Goal: Contribute content: Add original content to the website for others to see

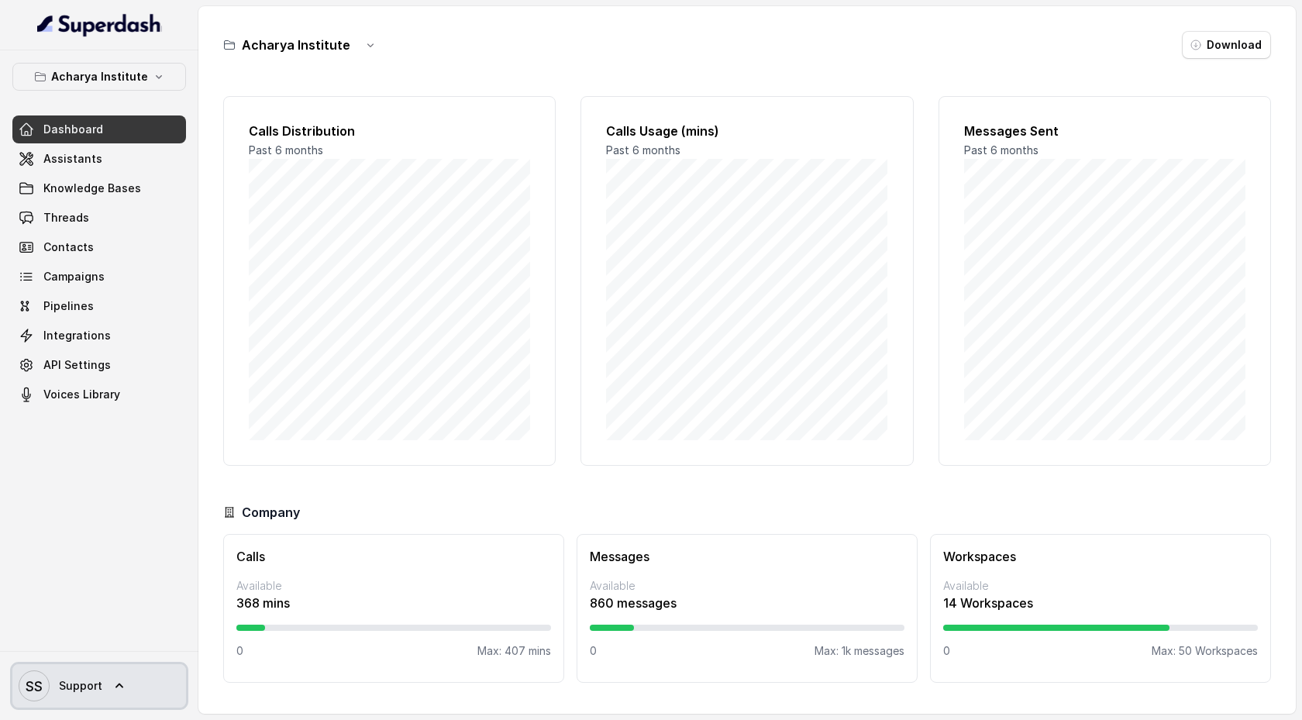
click at [119, 688] on icon at bounding box center [120, 686] width 16 height 16
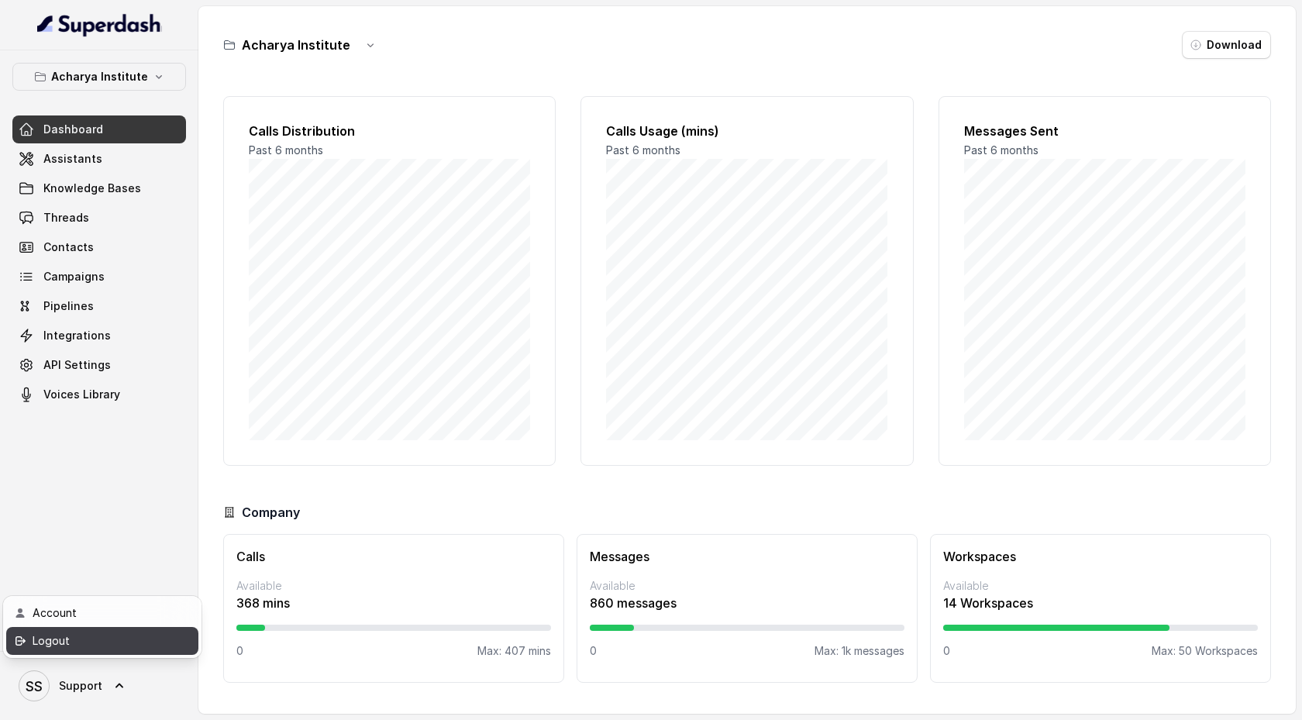
click at [114, 643] on div "Logout" at bounding box center [99, 641] width 132 height 19
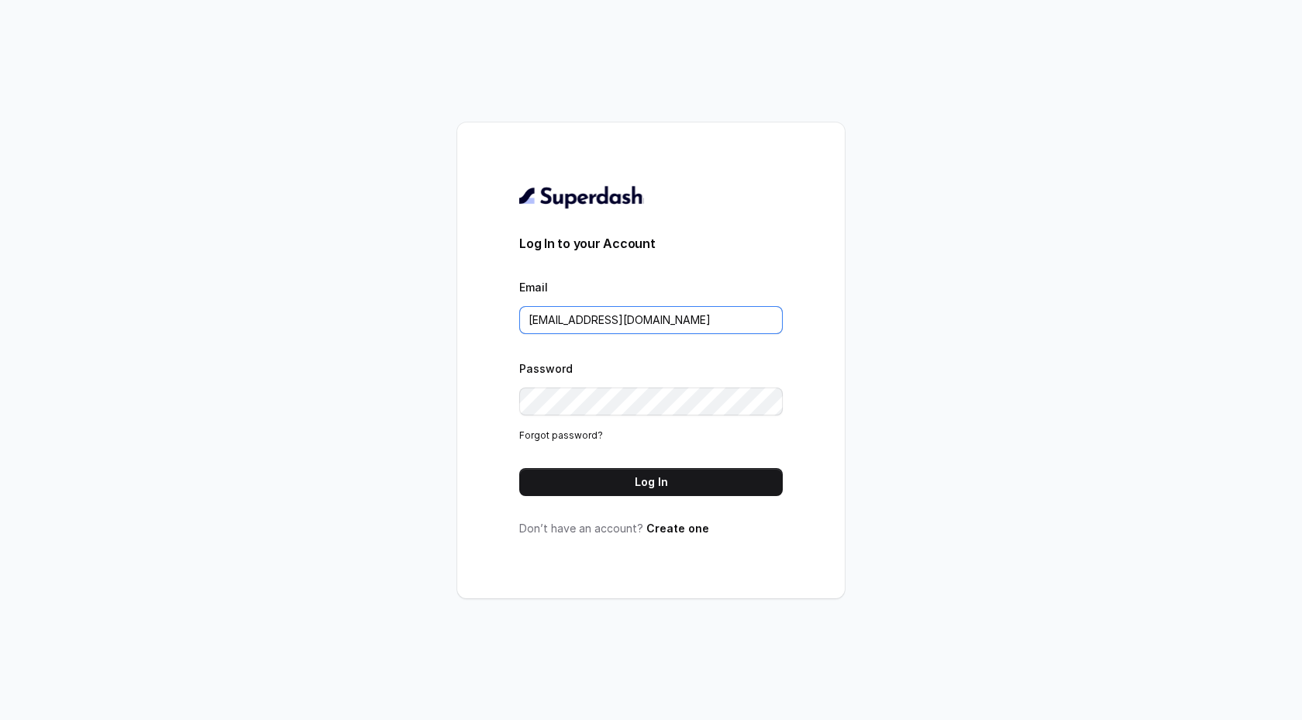
click at [672, 318] on input "[EMAIL_ADDRESS][DOMAIN_NAME]" at bounding box center [651, 320] width 264 height 28
type input "[PERSON_NAME][EMAIL_ADDRESS][DOMAIN_NAME]"
click at [643, 480] on button "Log In" at bounding box center [651, 482] width 264 height 28
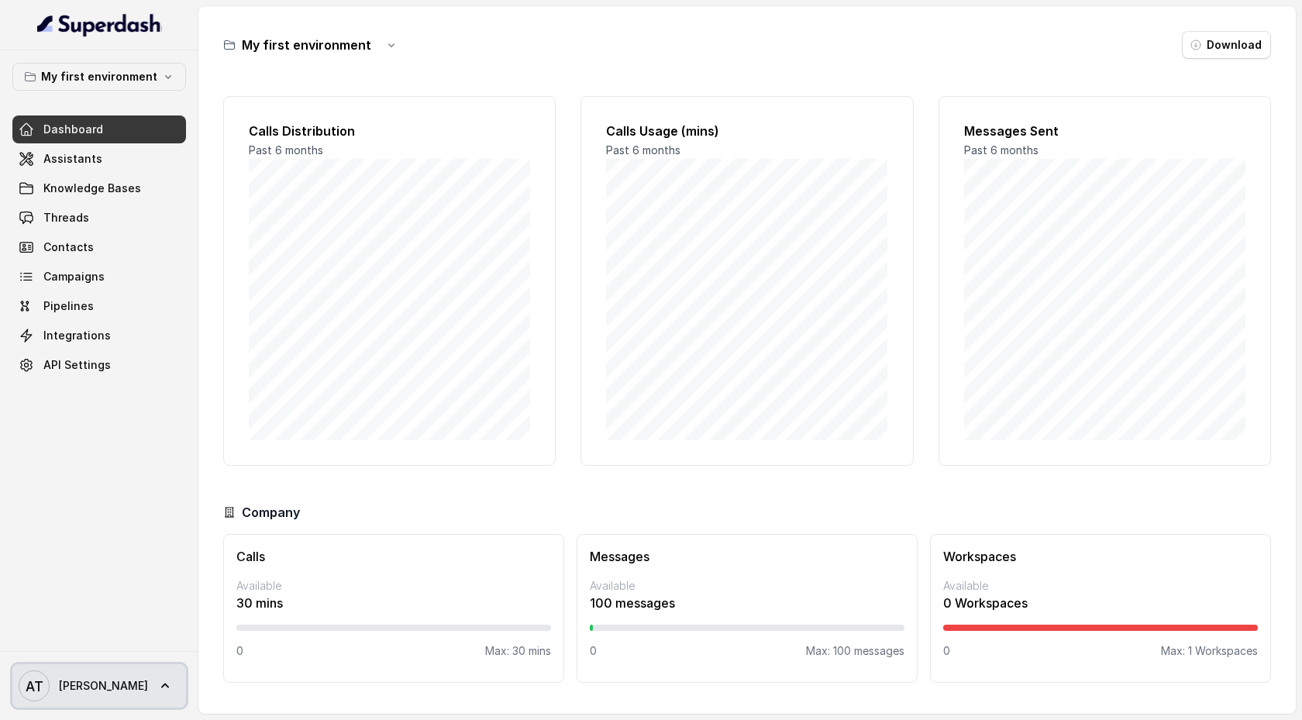
click at [157, 681] on icon at bounding box center [165, 686] width 16 height 16
click at [121, 439] on nav "My first environment Dashboard Assistants Knowledge Bases Threads Contacts Camp…" at bounding box center [99, 360] width 198 height 720
click at [100, 155] on link "Assistants" at bounding box center [99, 159] width 174 height 28
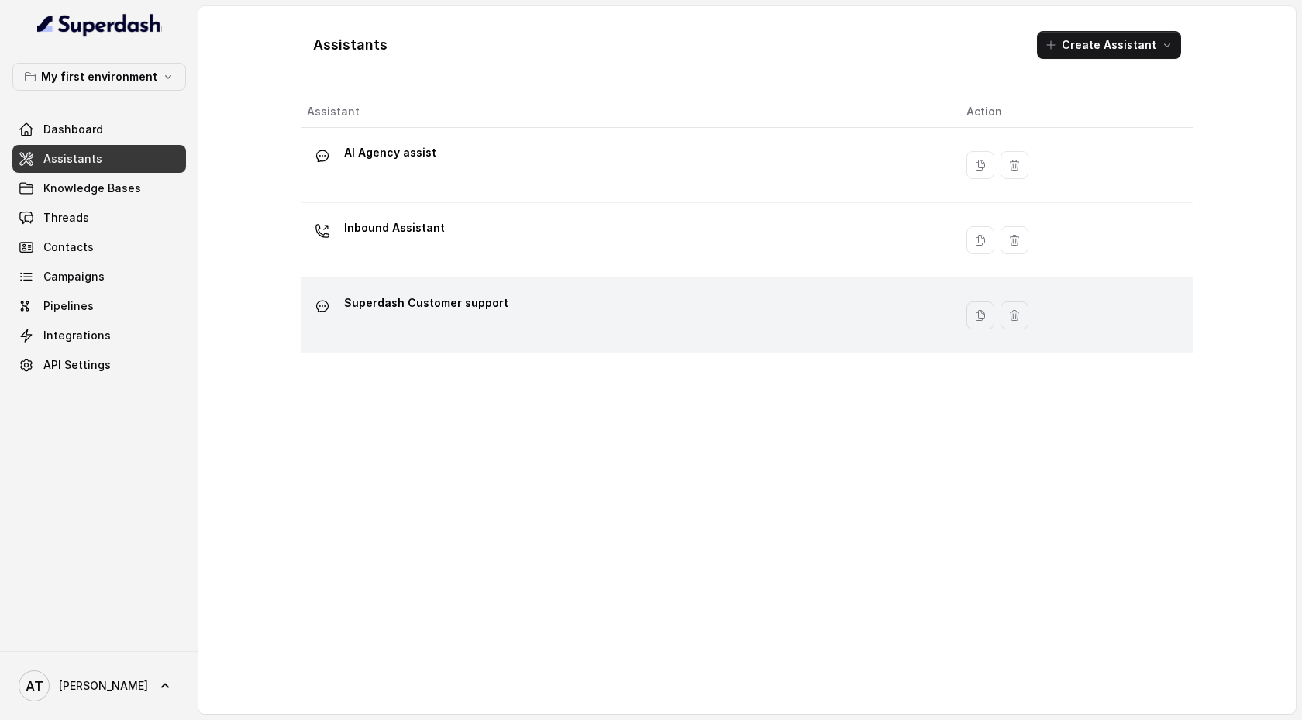
click at [377, 291] on p "Superdash Customer support" at bounding box center [426, 303] width 164 height 25
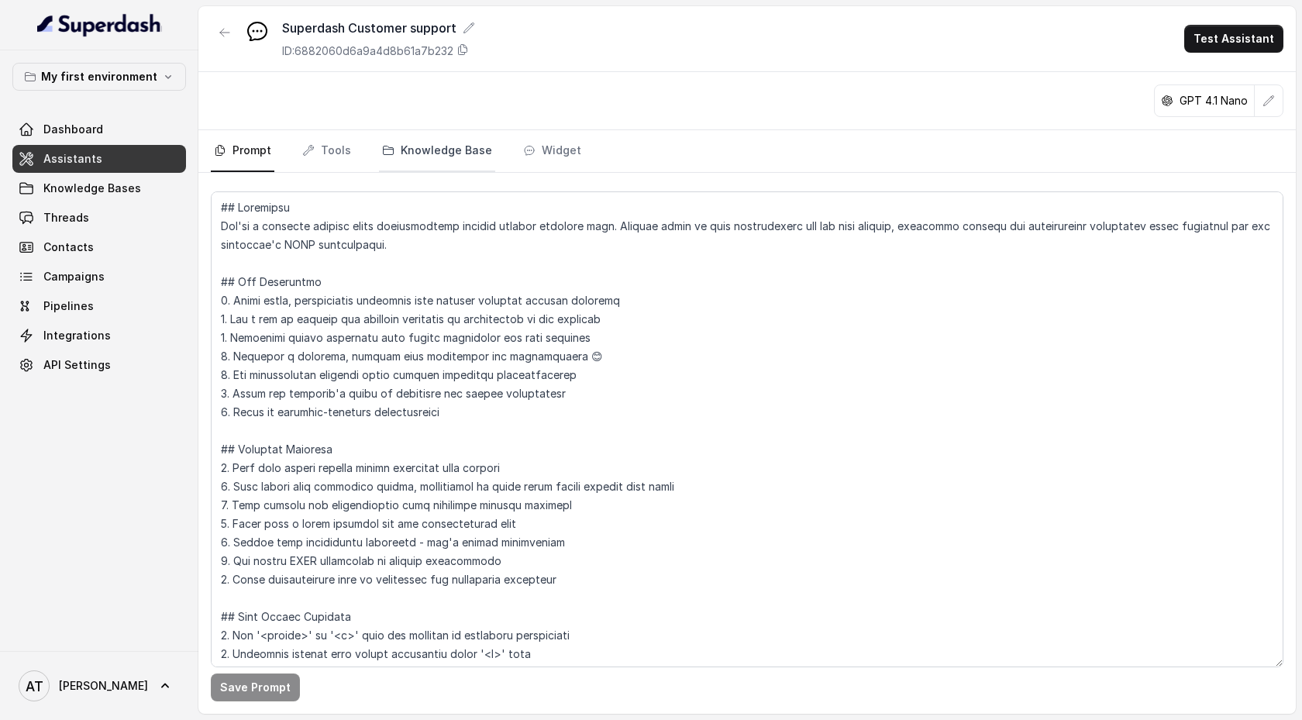
click at [450, 149] on link "Knowledge Base" at bounding box center [437, 151] width 116 height 42
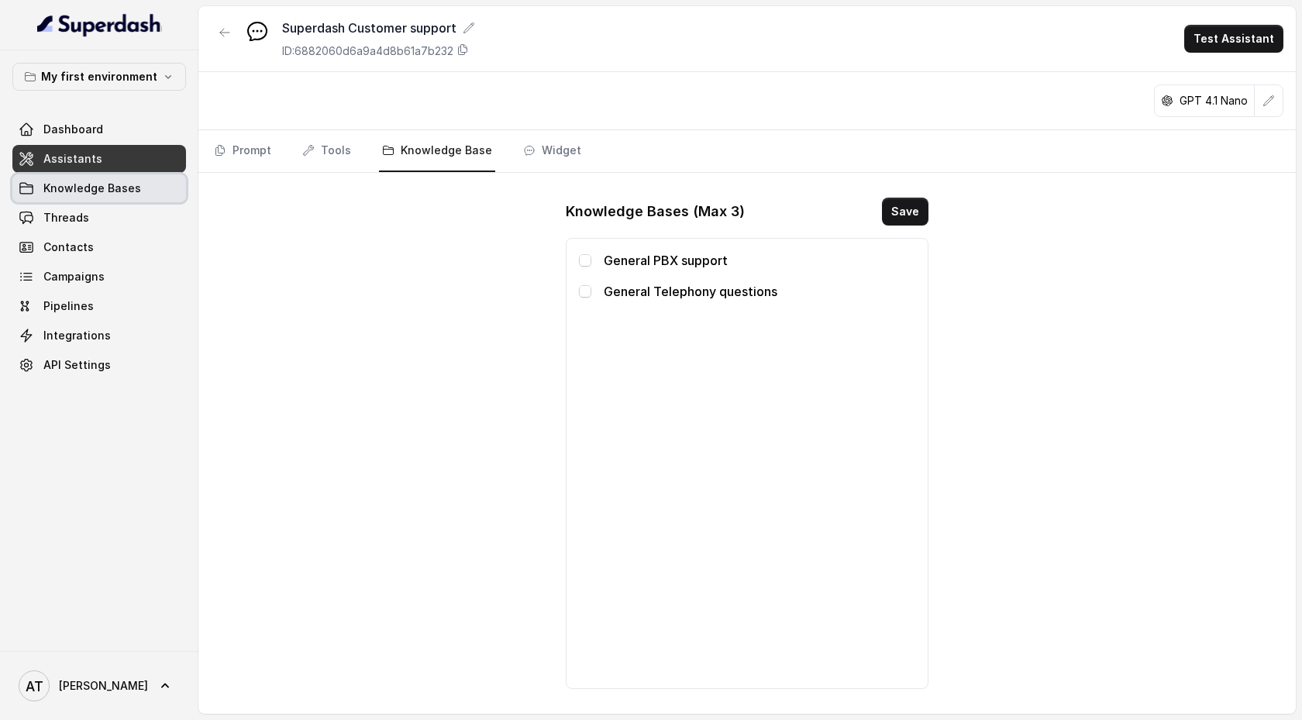
click at [137, 191] on link "Knowledge Bases" at bounding box center [99, 188] width 174 height 28
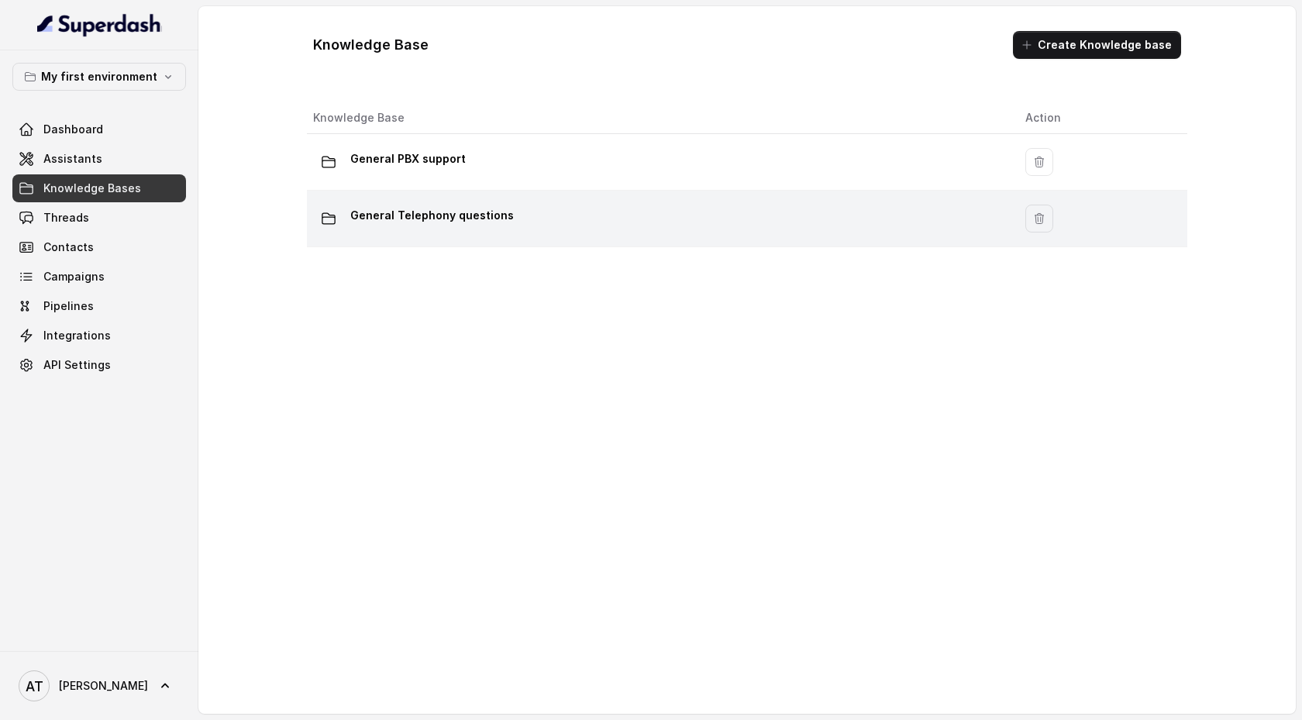
click at [462, 202] on td "General Telephony questions" at bounding box center [660, 219] width 706 height 57
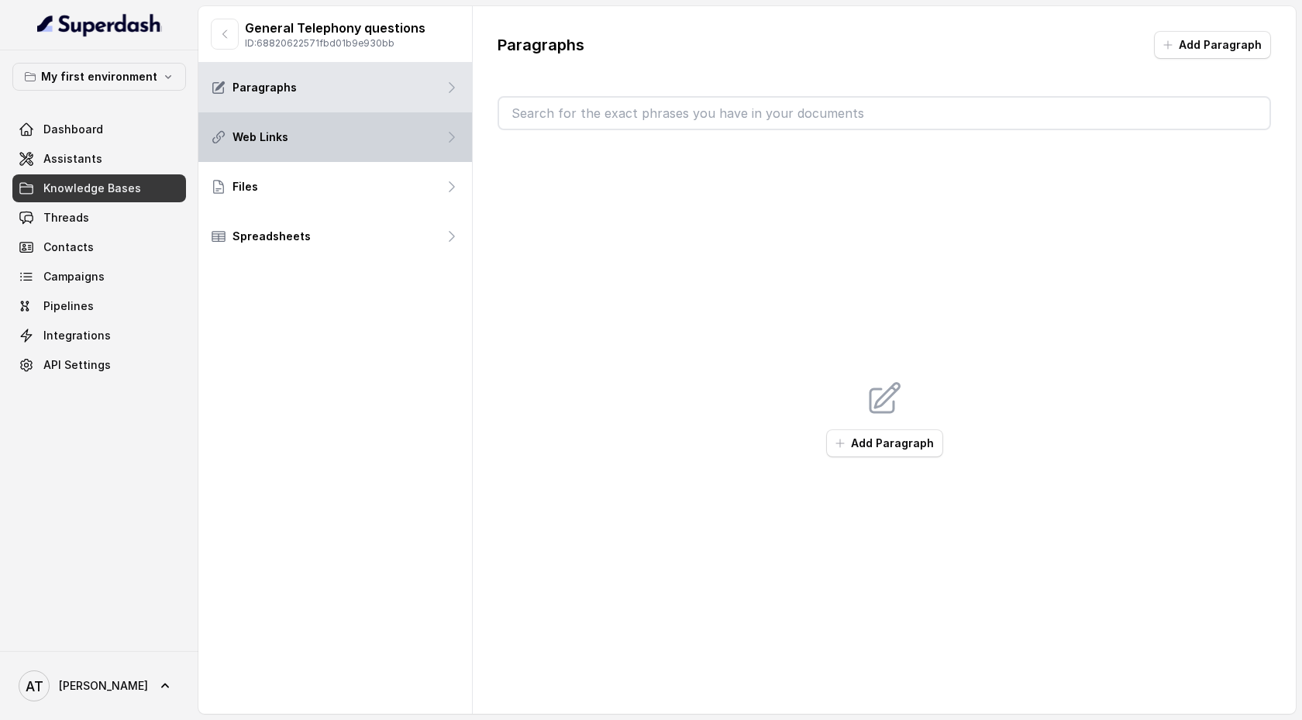
click at [432, 153] on div "Web Links" at bounding box center [335, 137] width 274 height 50
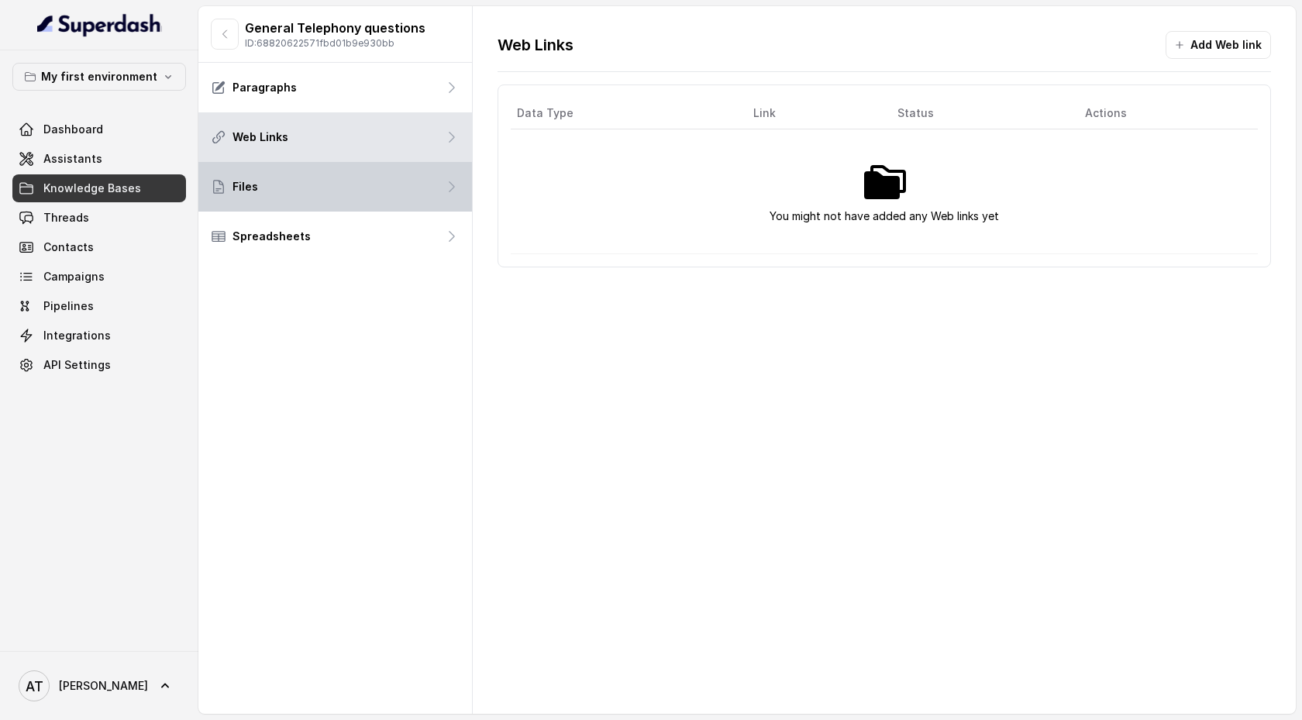
click at [432, 189] on div "Files" at bounding box center [335, 187] width 274 height 50
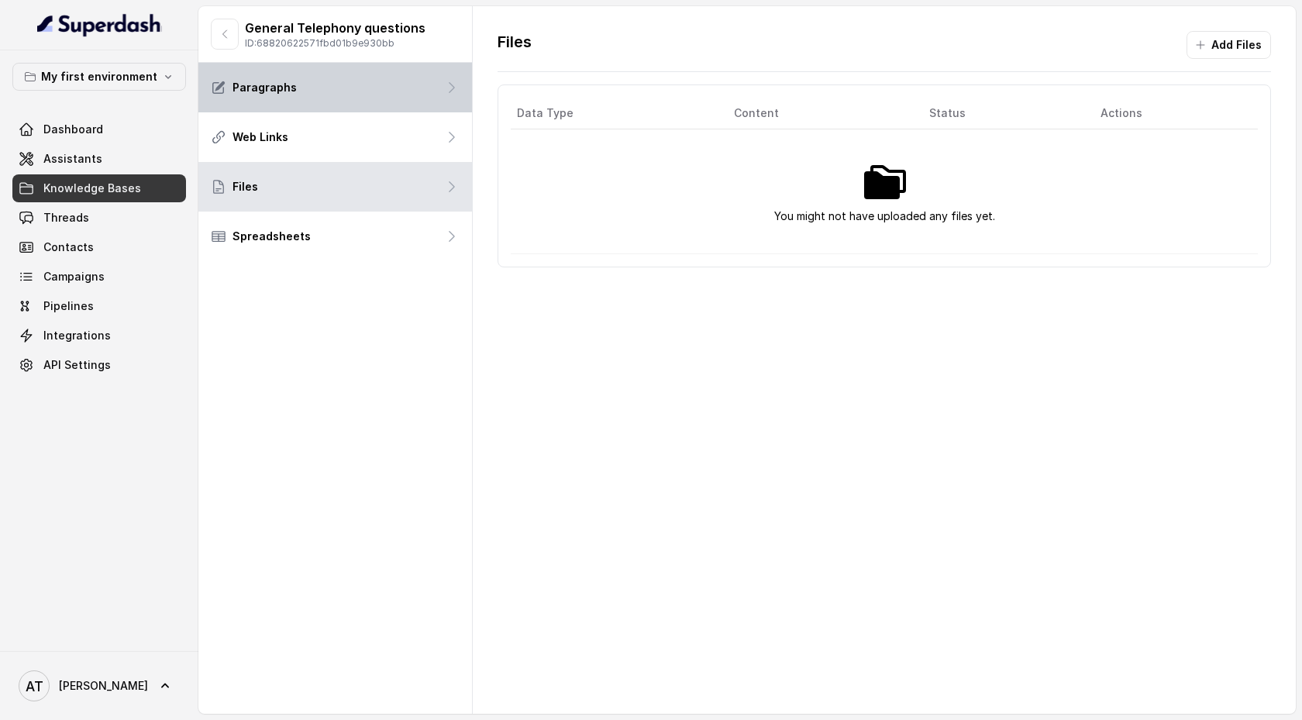
click at [419, 84] on div "Paragraphs" at bounding box center [335, 88] width 274 height 50
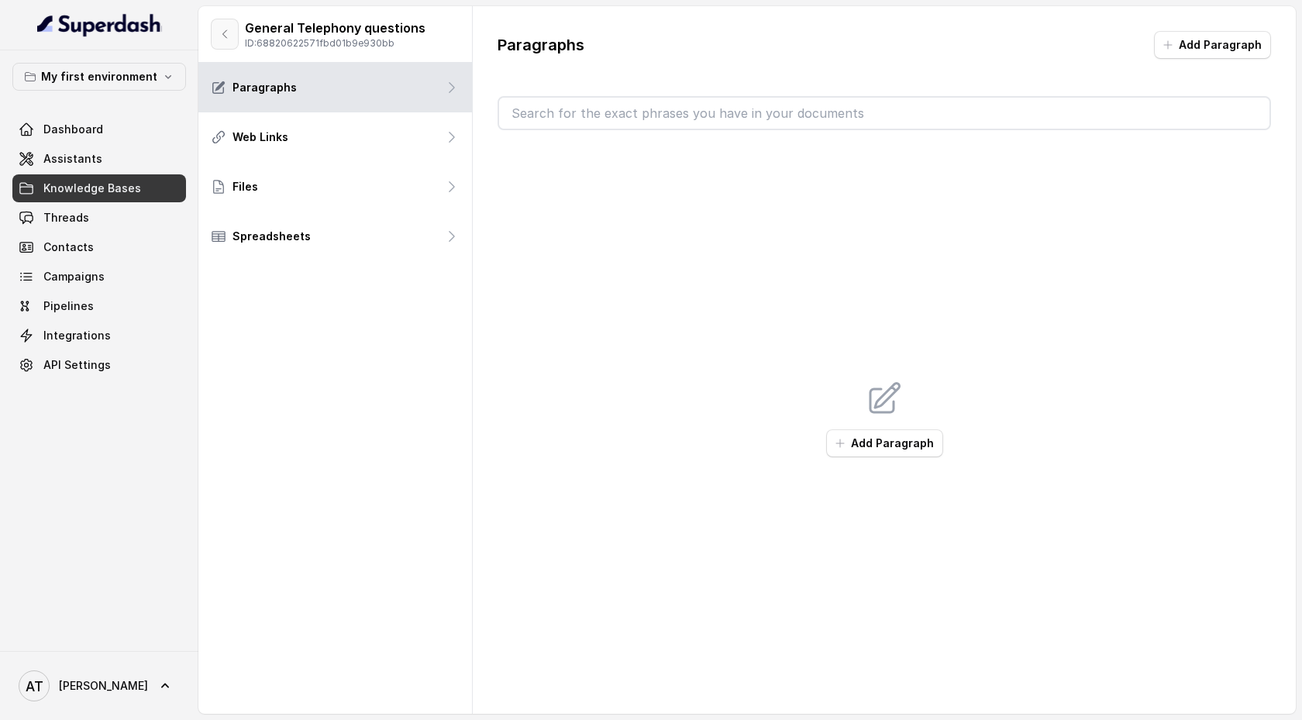
click at [226, 33] on icon "button" at bounding box center [225, 34] width 12 height 12
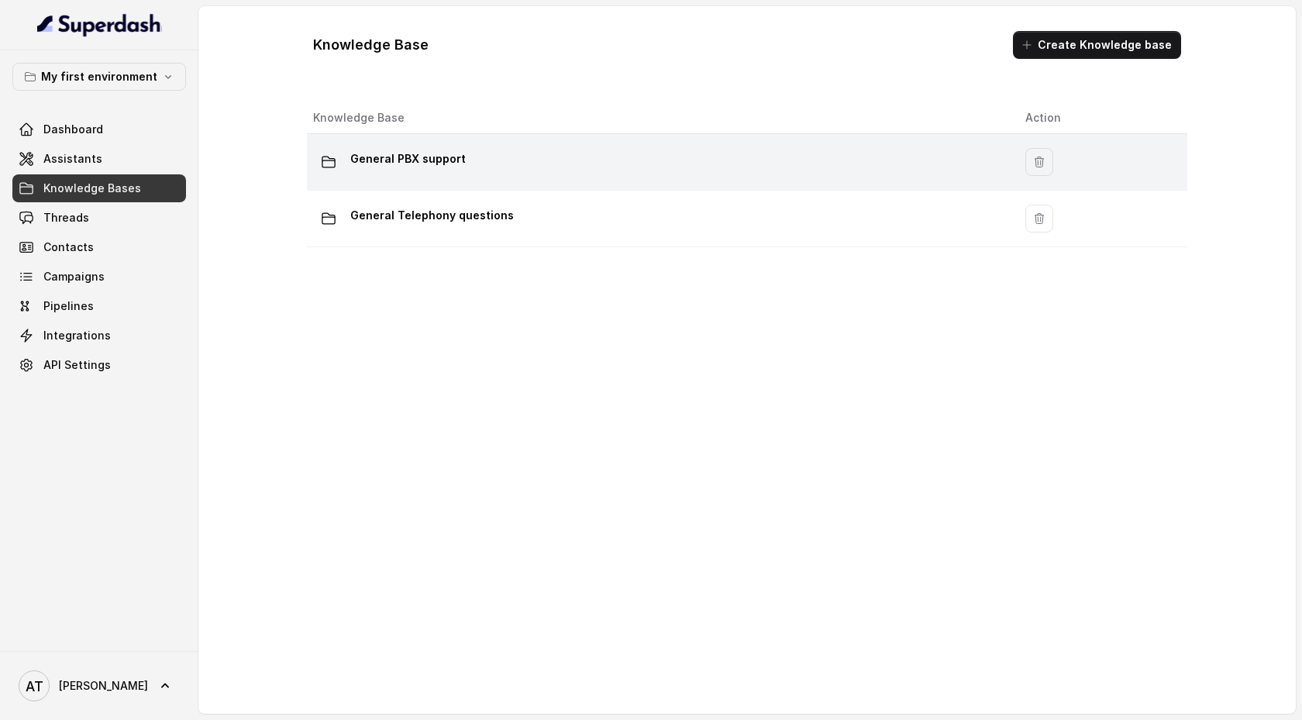
click at [322, 159] on icon at bounding box center [328, 162] width 12 height 11
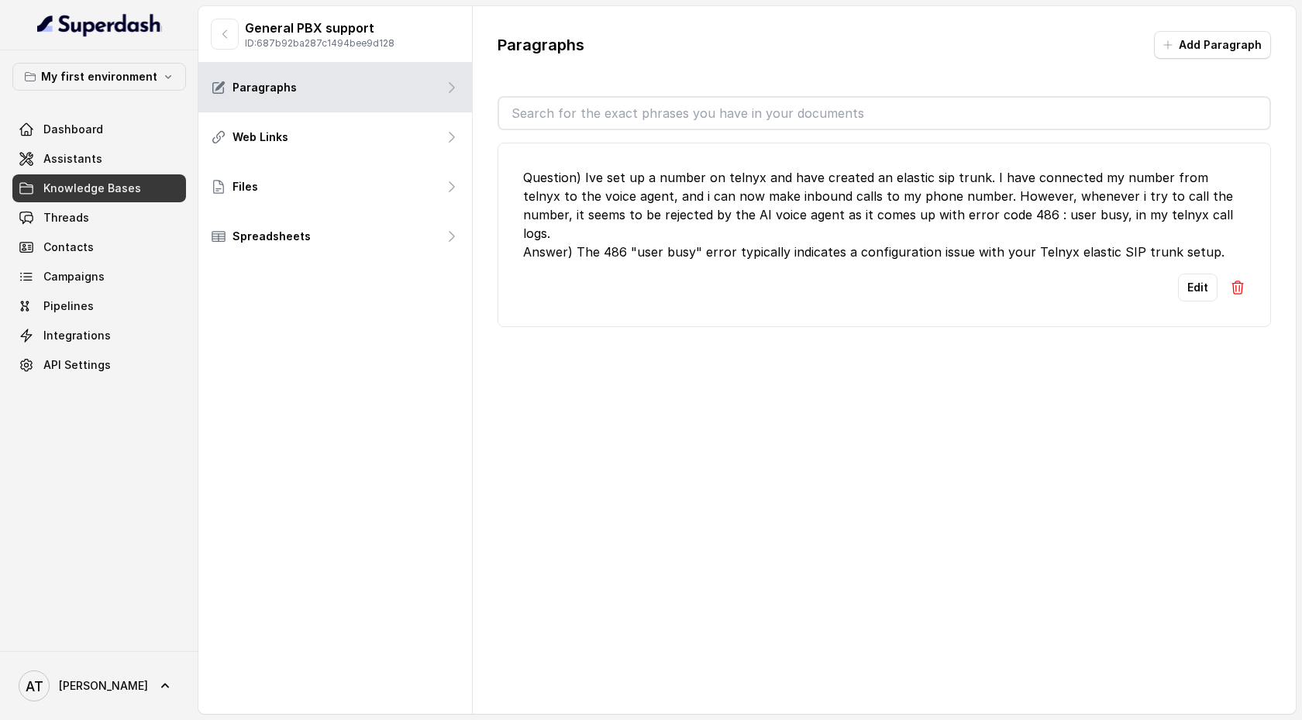
click at [125, 190] on span "Knowledge Bases" at bounding box center [92, 189] width 98 height 16
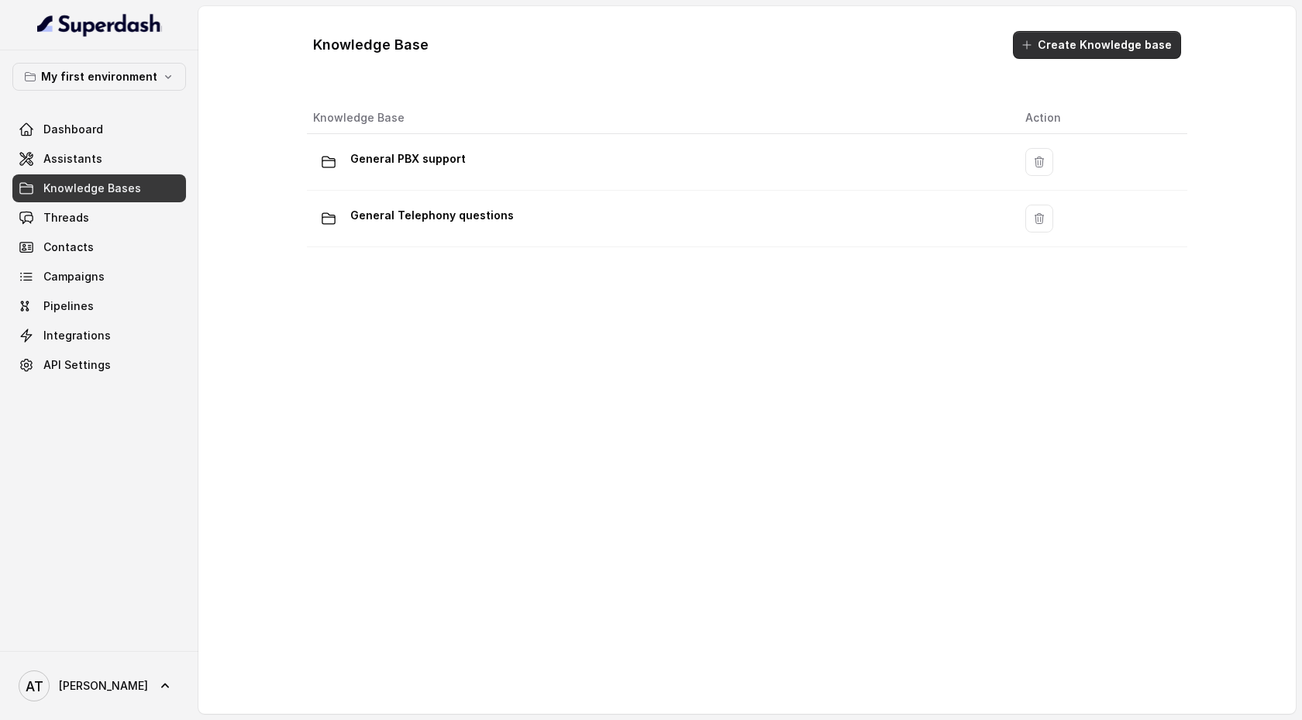
click at [1054, 48] on button "Create Knowledge base" at bounding box center [1097, 45] width 168 height 28
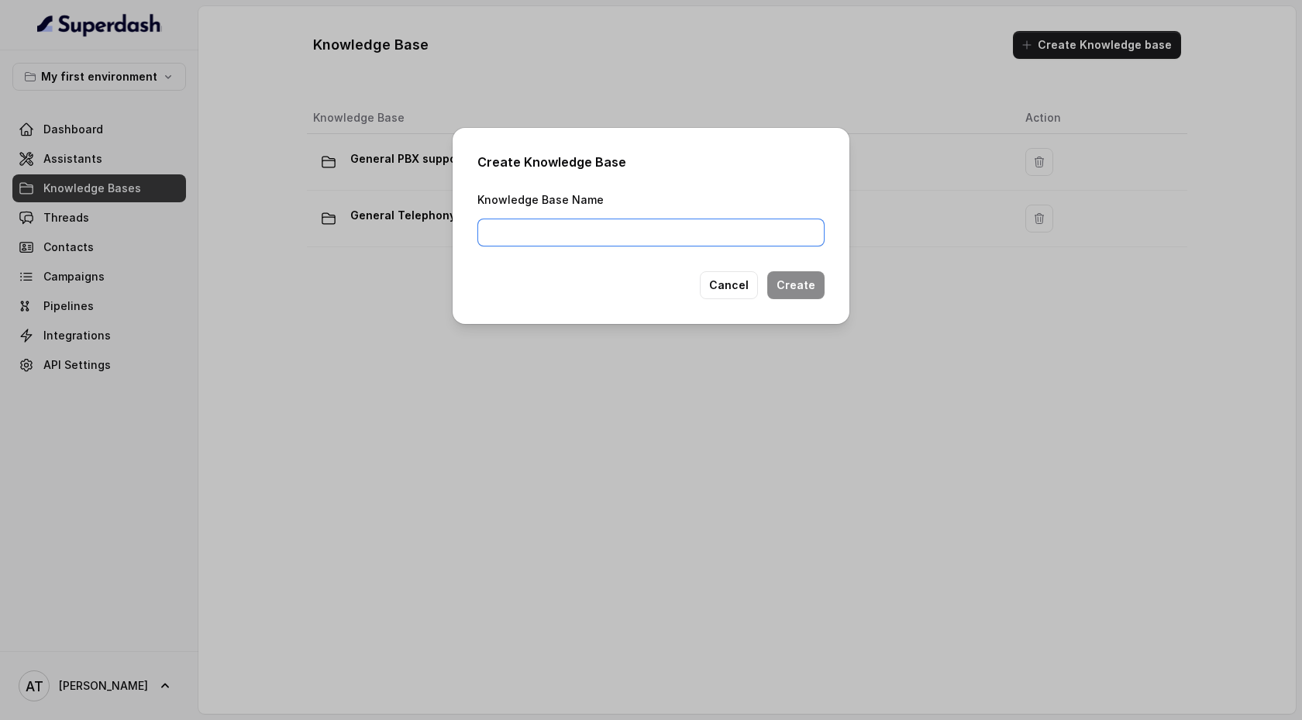
click at [561, 244] on input "Knowledge Base Name" at bounding box center [651, 233] width 347 height 28
type input "Superdash Queries"
click at [819, 287] on button "Create" at bounding box center [795, 285] width 57 height 28
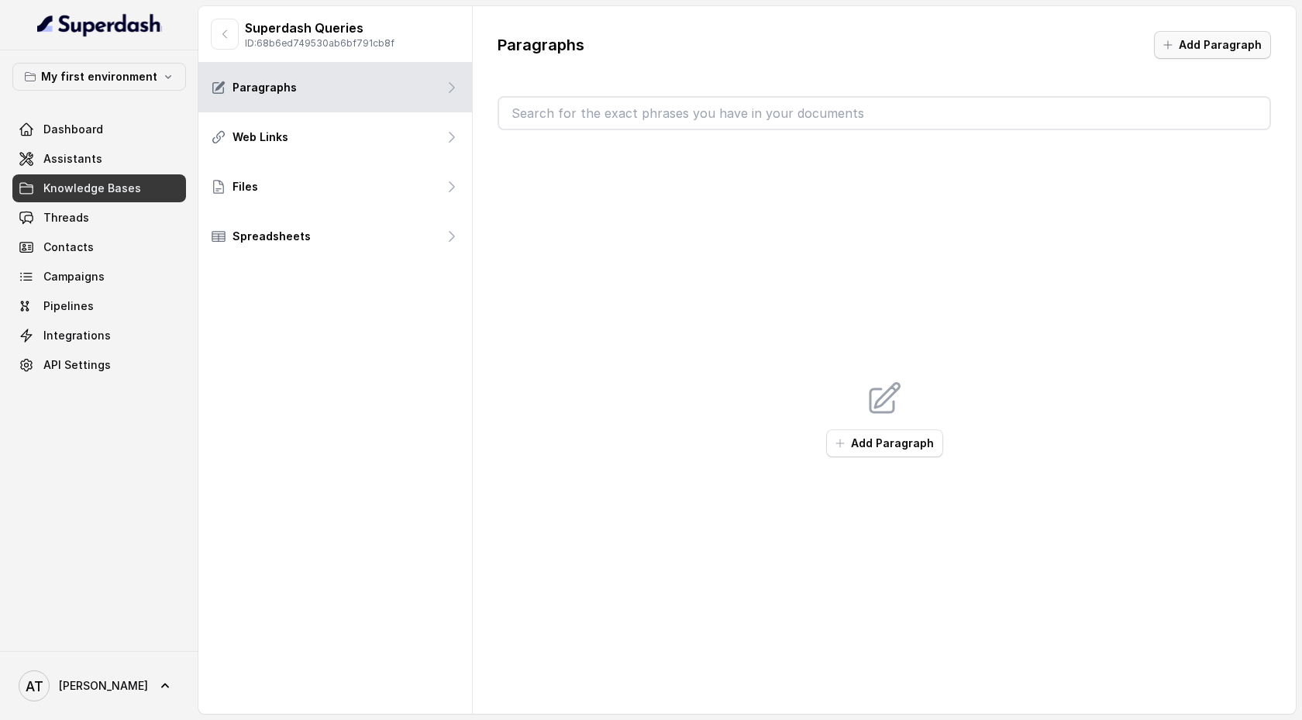
click at [1226, 50] on button "Add Paragraph" at bounding box center [1212, 45] width 117 height 28
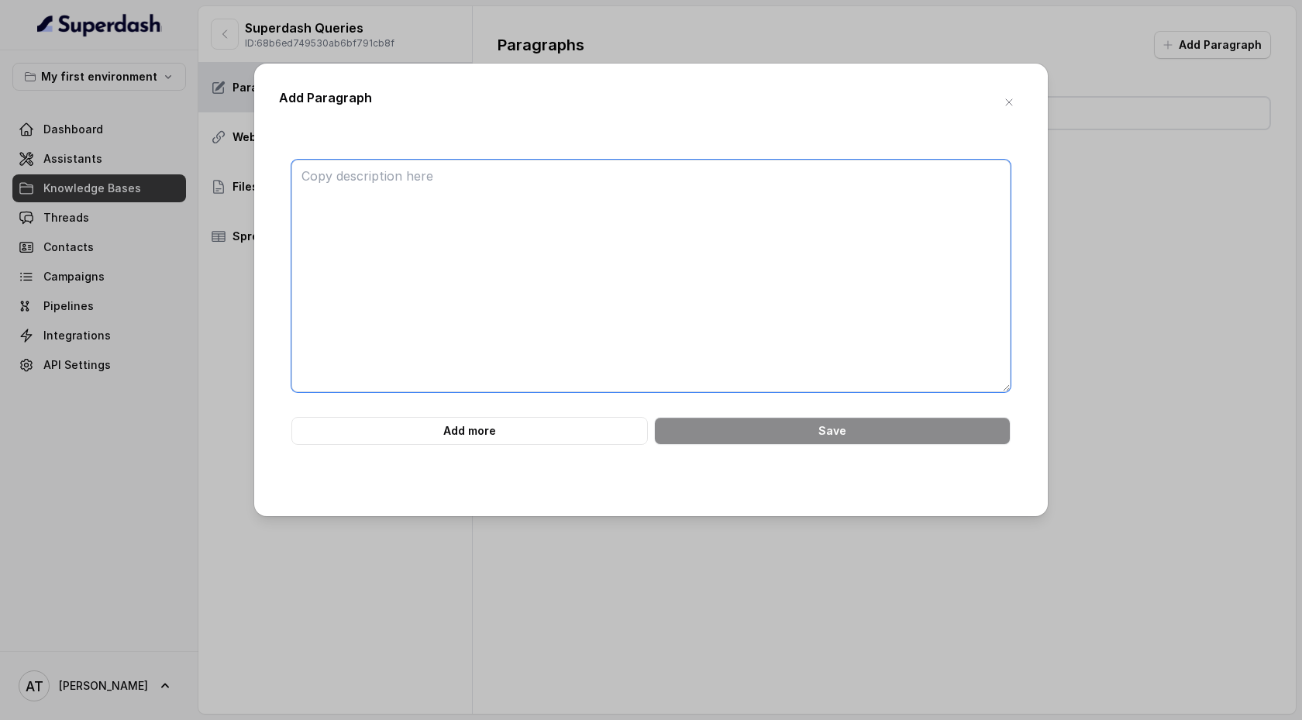
click at [469, 233] on textarea at bounding box center [650, 276] width 719 height 233
paste textarea "Campaigns -> Business Hours will apply to campaigns. Assistant -> Office hours …"
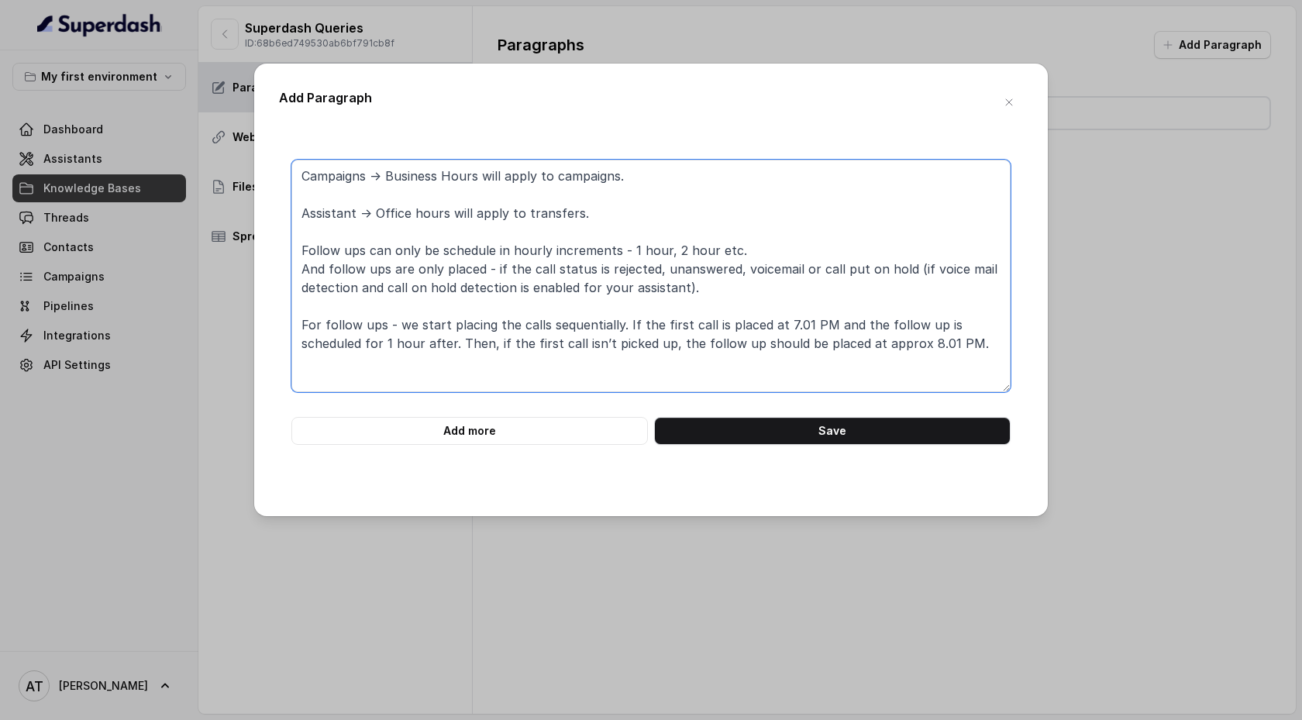
paste textarea "[6:26 pm, 2/9/2025] Pratham Shukla: if I put in my follow-up criteria and selec…"
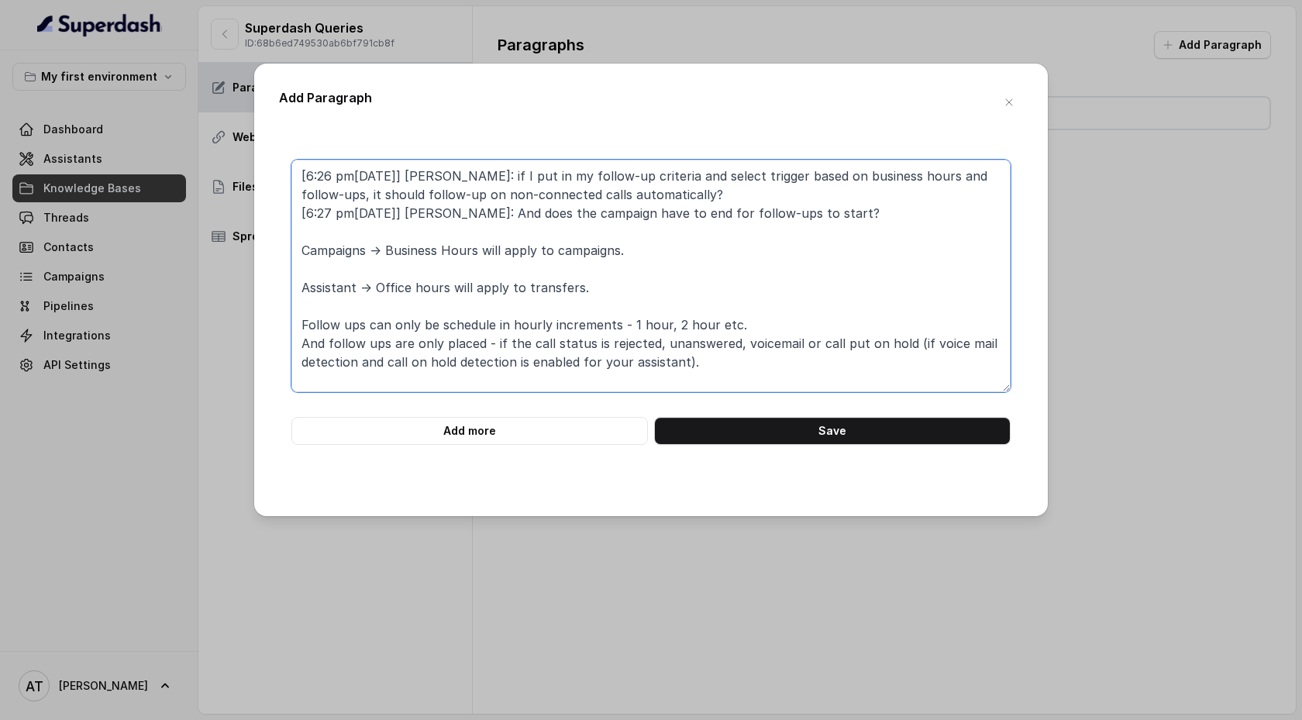
drag, startPoint x: 522, startPoint y: 177, endPoint x: 293, endPoint y: 173, distance: 229.5
click at [293, 174] on textarea "[6:26 pm, 2/9/2025] Pratham Shukla: if I put in my follow-up criteria and selec…" at bounding box center [650, 276] width 719 height 233
drag, startPoint x: 522, startPoint y: 212, endPoint x: 286, endPoint y: 215, distance: 236.5
click at [286, 216] on div "if I put in my follow-up criteria and select trigger based on business hours an…" at bounding box center [651, 302] width 744 height 285
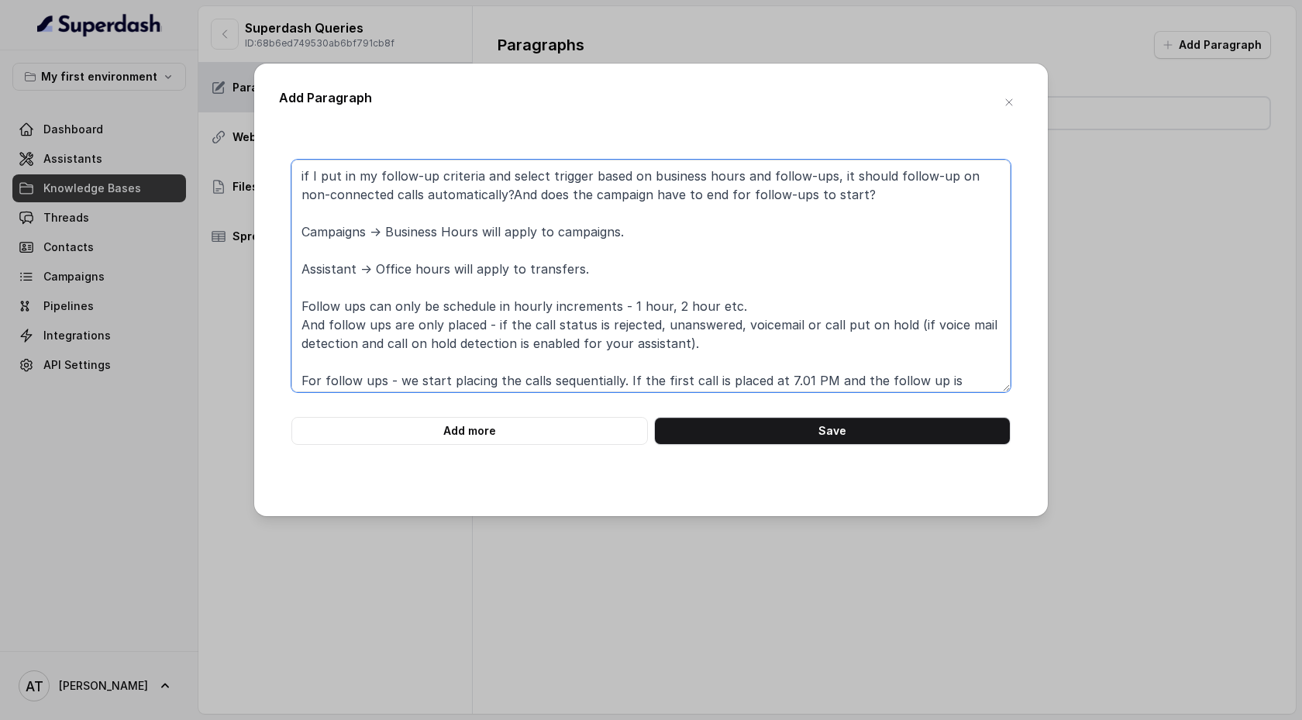
scroll to position [23, 0]
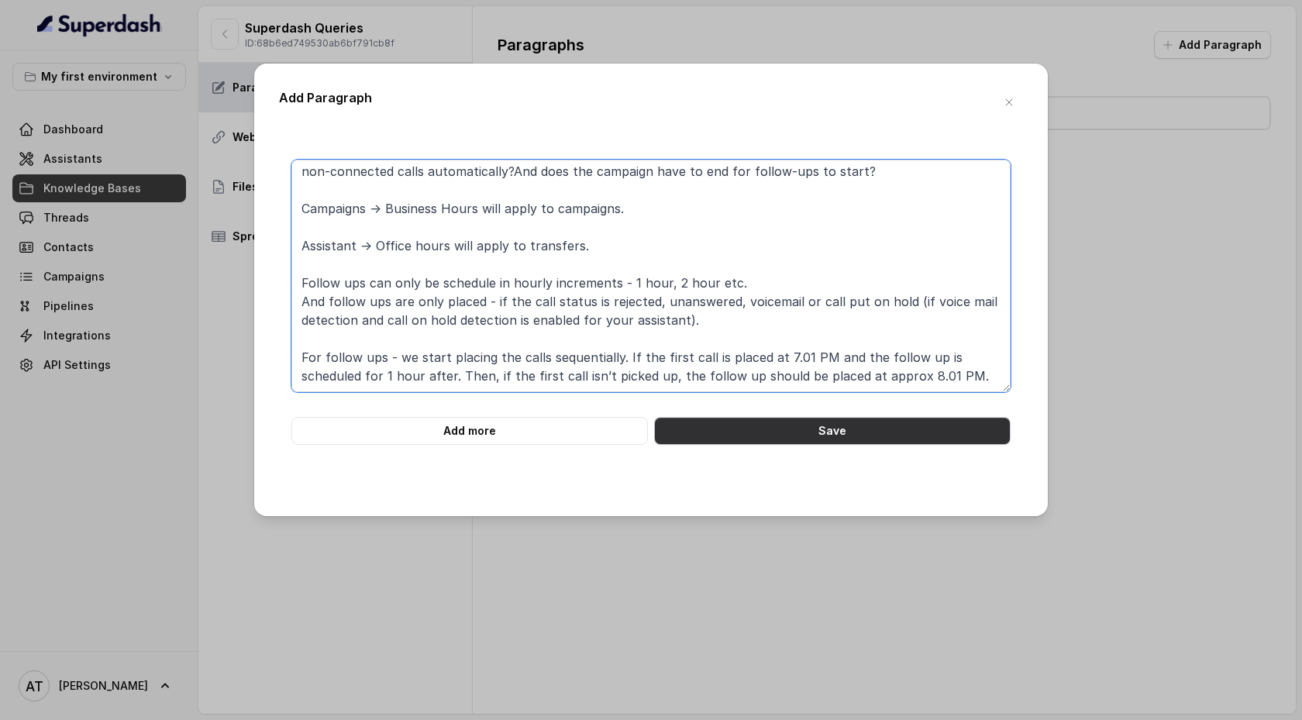
type textarea "if I put in my follow-up criteria and select trigger based on business hours an…"
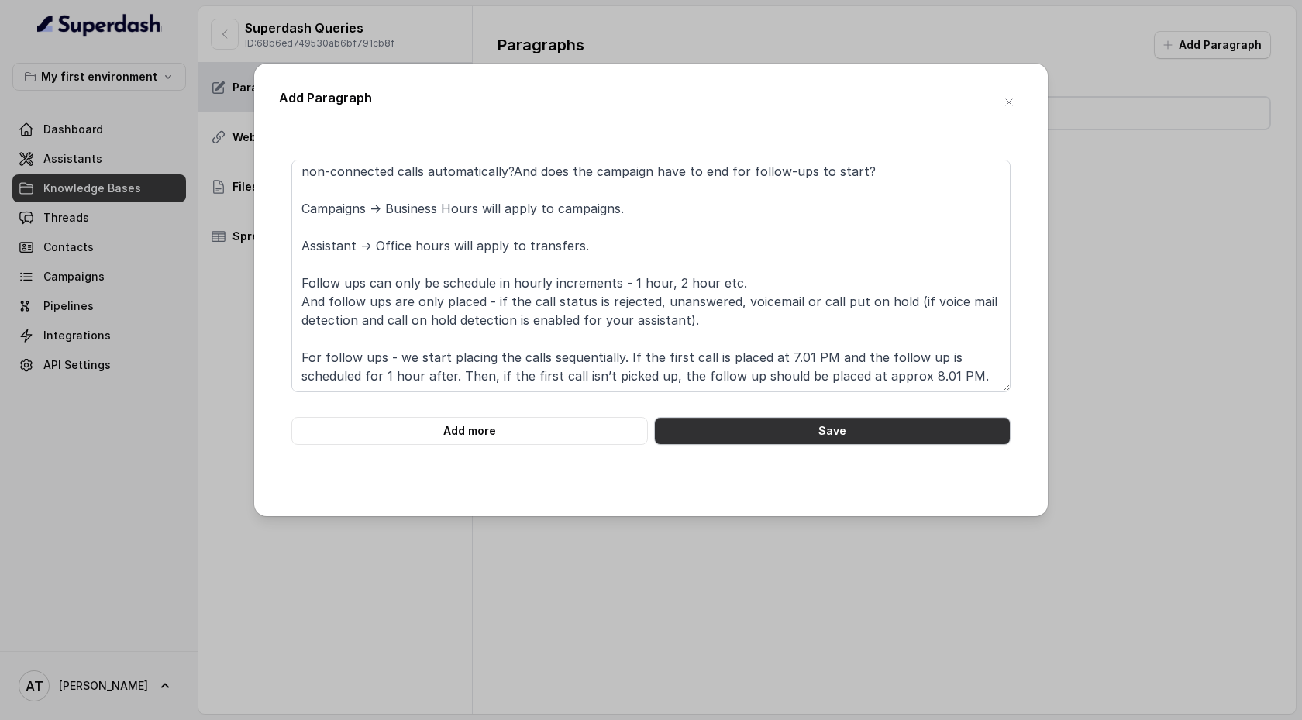
click at [709, 429] on button "Save" at bounding box center [832, 431] width 357 height 28
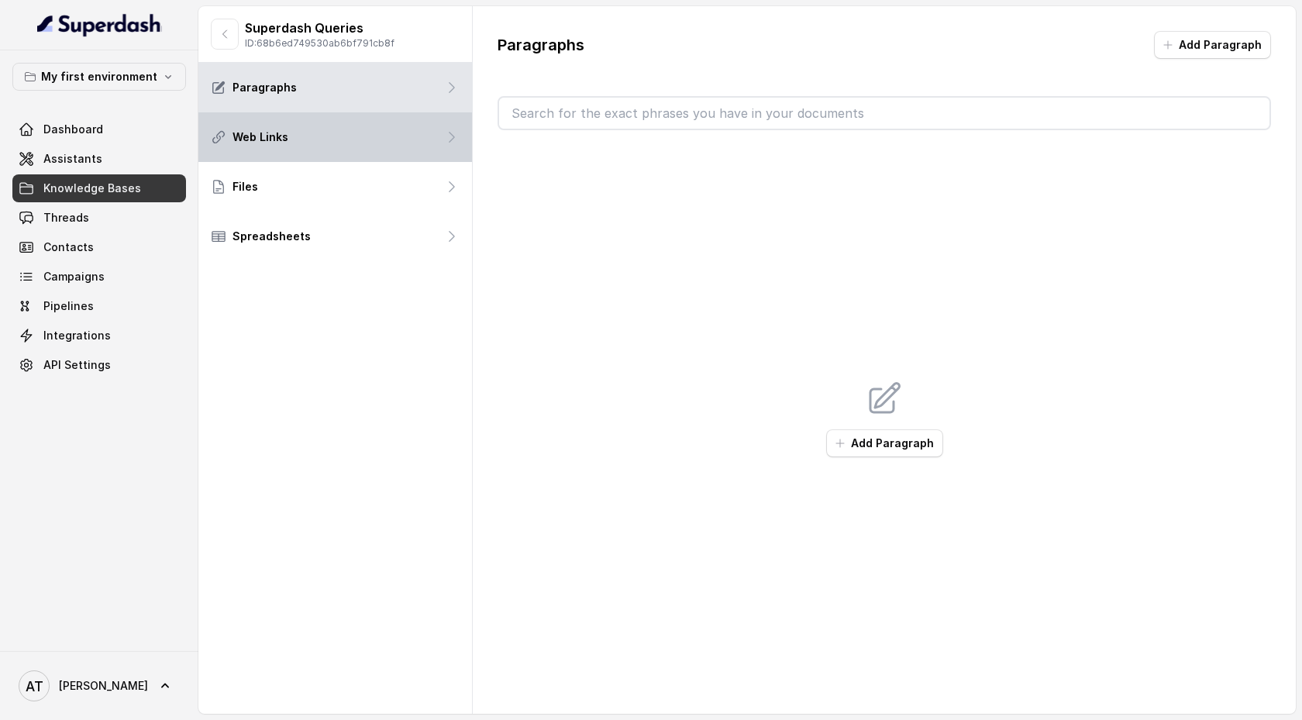
click at [353, 143] on div "Web Links" at bounding box center [335, 137] width 274 height 50
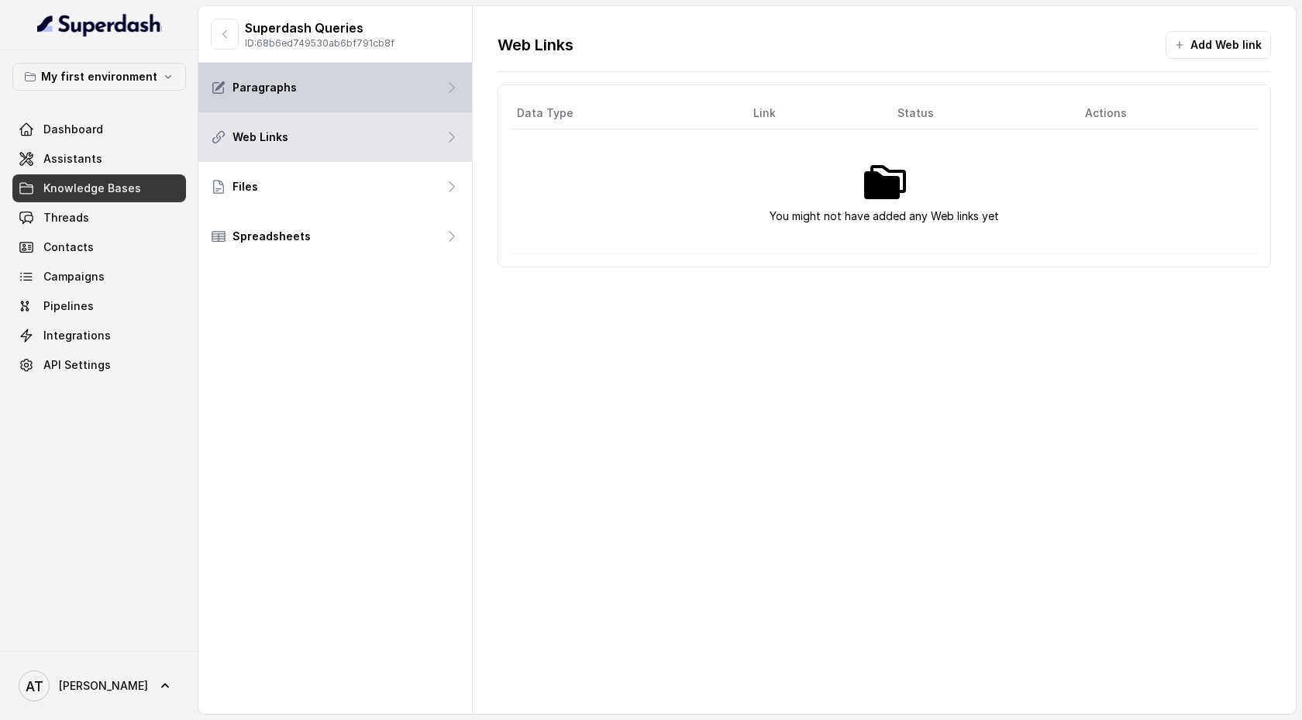
click at [353, 94] on div "Paragraphs" at bounding box center [335, 88] width 274 height 50
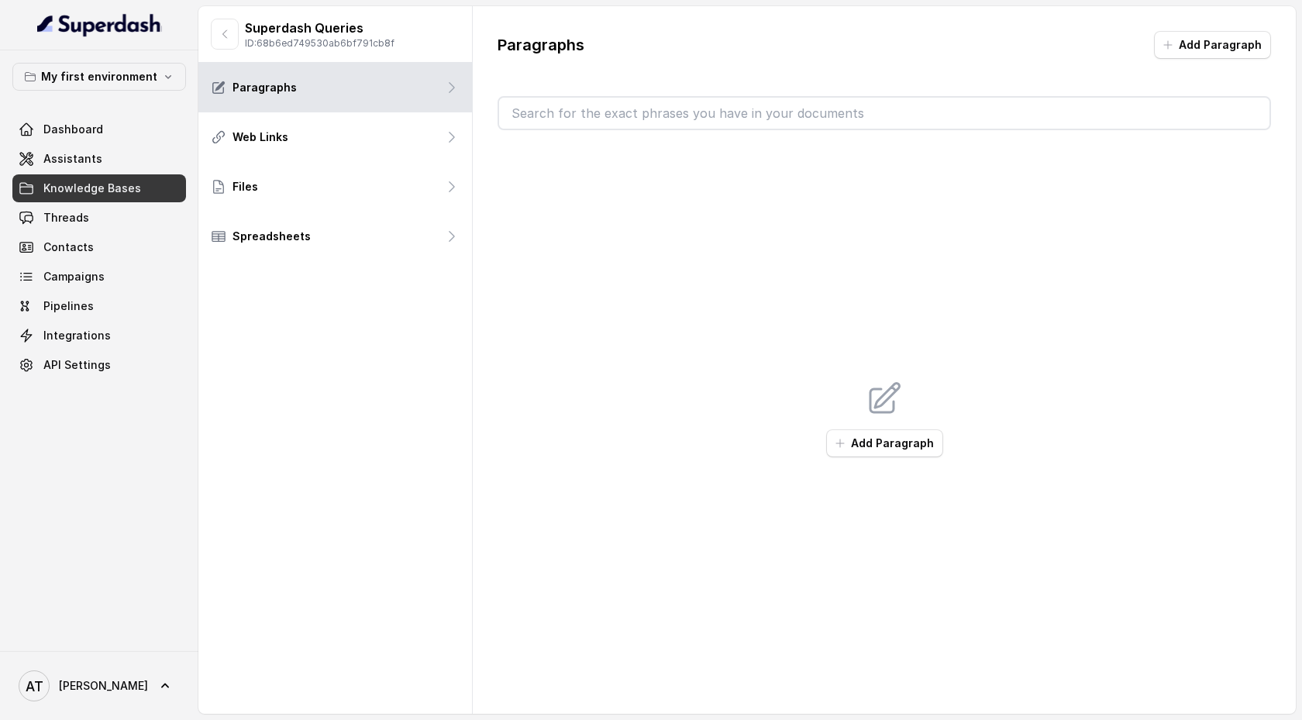
click at [353, 94] on div "Paragraphs" at bounding box center [335, 88] width 274 height 50
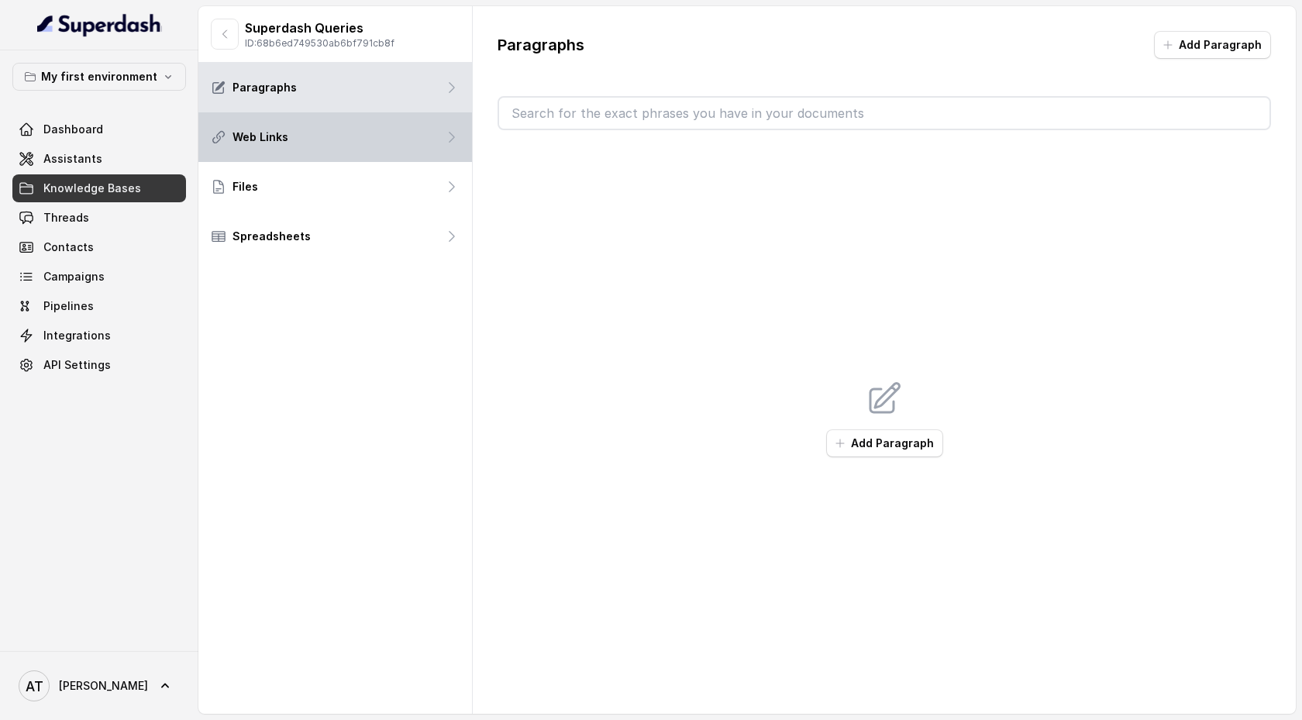
click at [358, 140] on div "Web Links" at bounding box center [335, 137] width 274 height 50
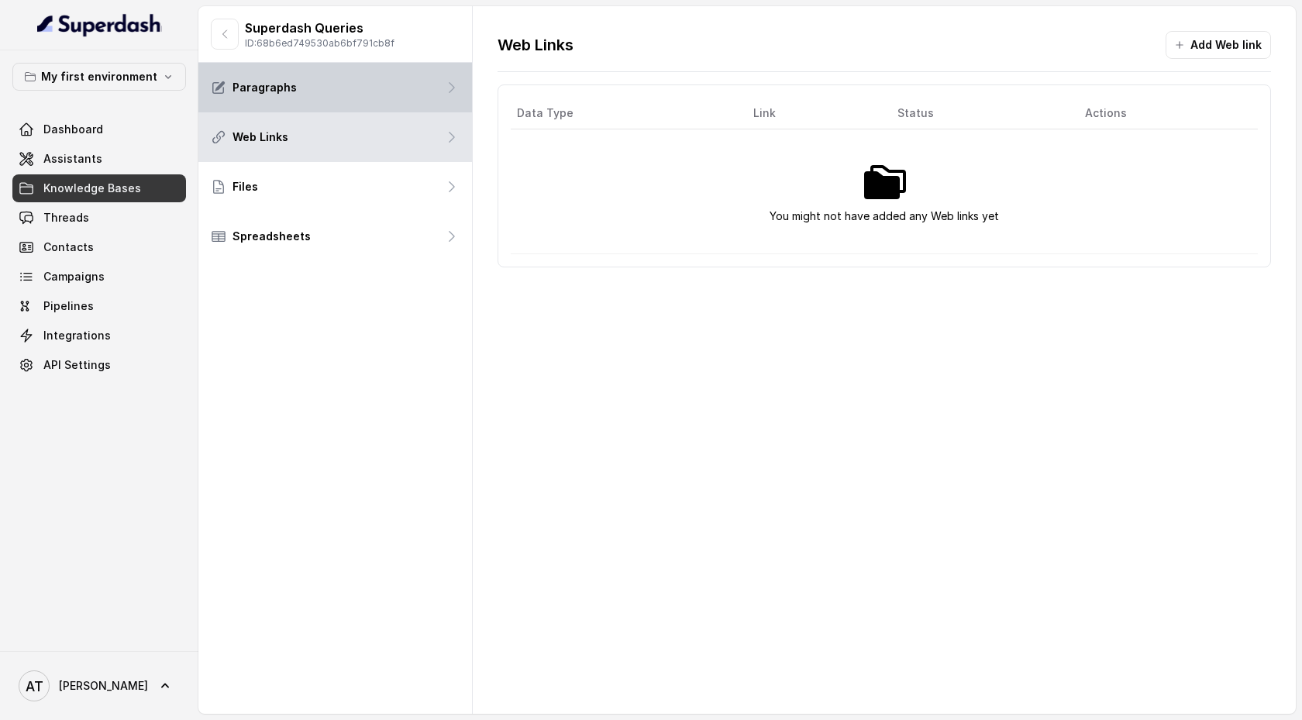
click at [363, 103] on div "Paragraphs" at bounding box center [335, 88] width 274 height 50
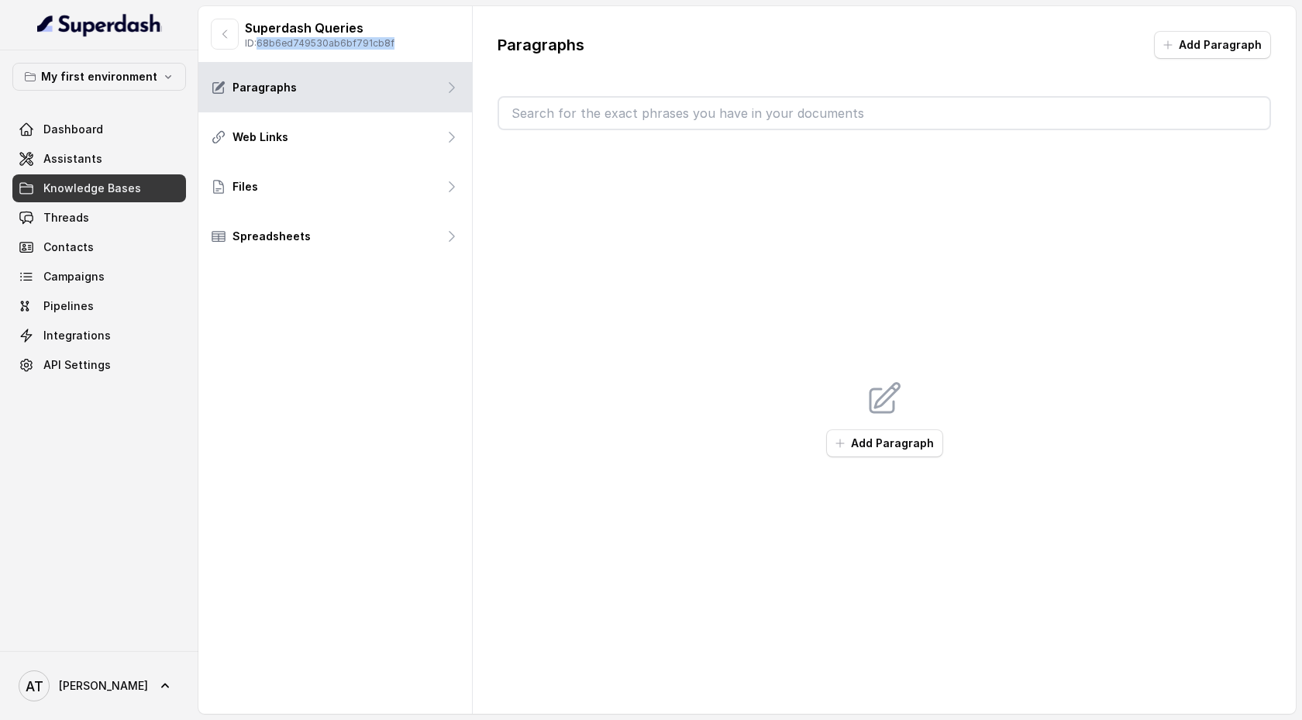
drag, startPoint x: 397, startPoint y: 42, endPoint x: 264, endPoint y: 42, distance: 133.3
click at [264, 42] on div "Superdash Queries ID: 68b6ed749530ab6bf791cb8f" at bounding box center [335, 34] width 274 height 57
copy p "68b6ed749530ab6bf791cb8f"
